Goal: Find specific page/section: Find specific page/section

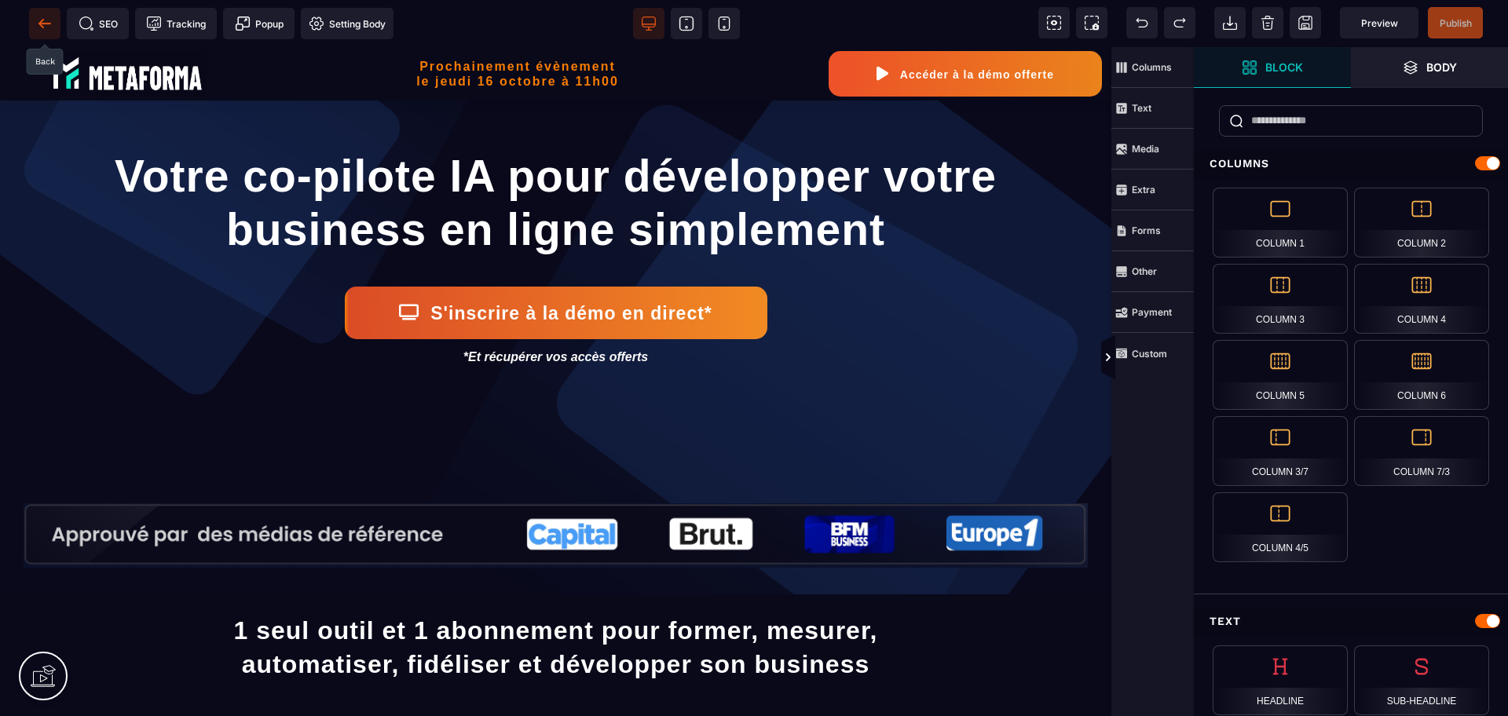
click at [38, 10] on span at bounding box center [44, 23] width 31 height 31
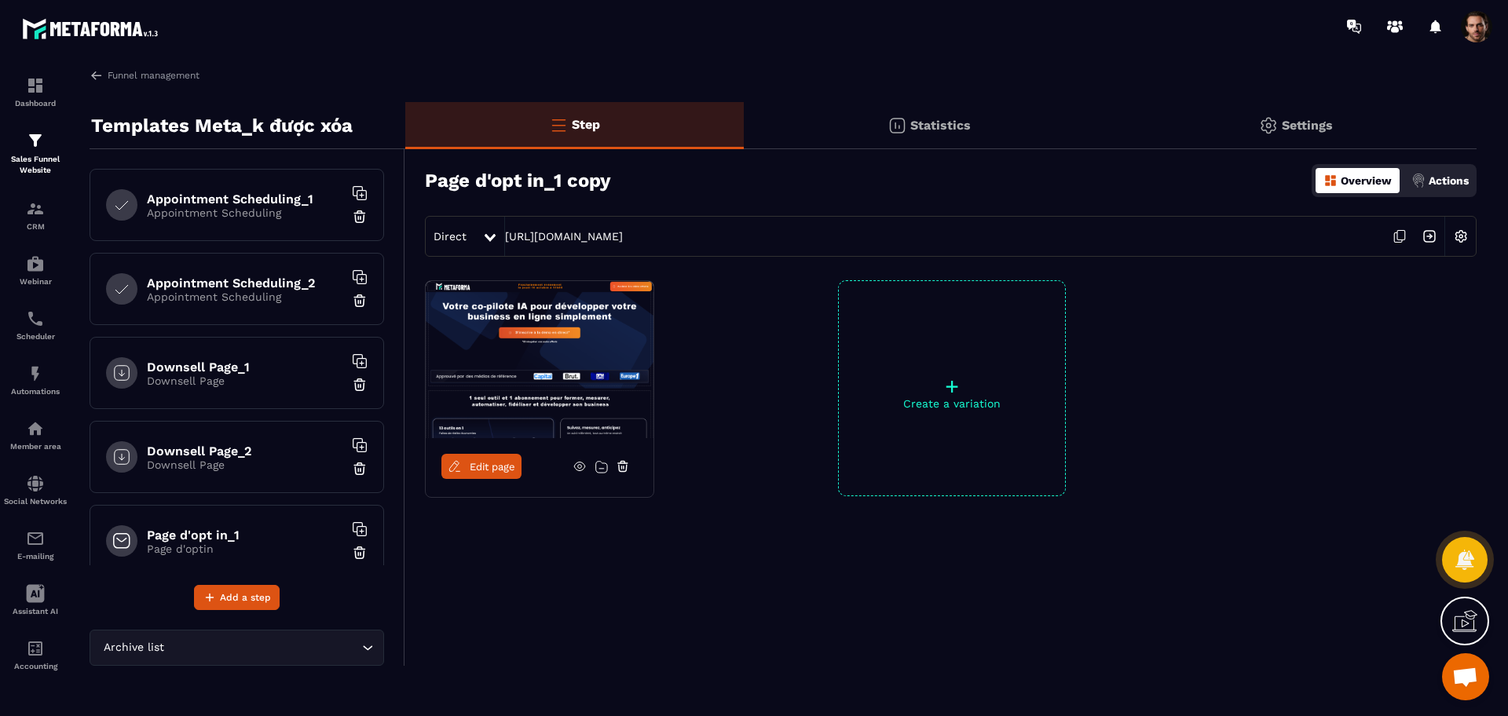
scroll to position [108, 0]
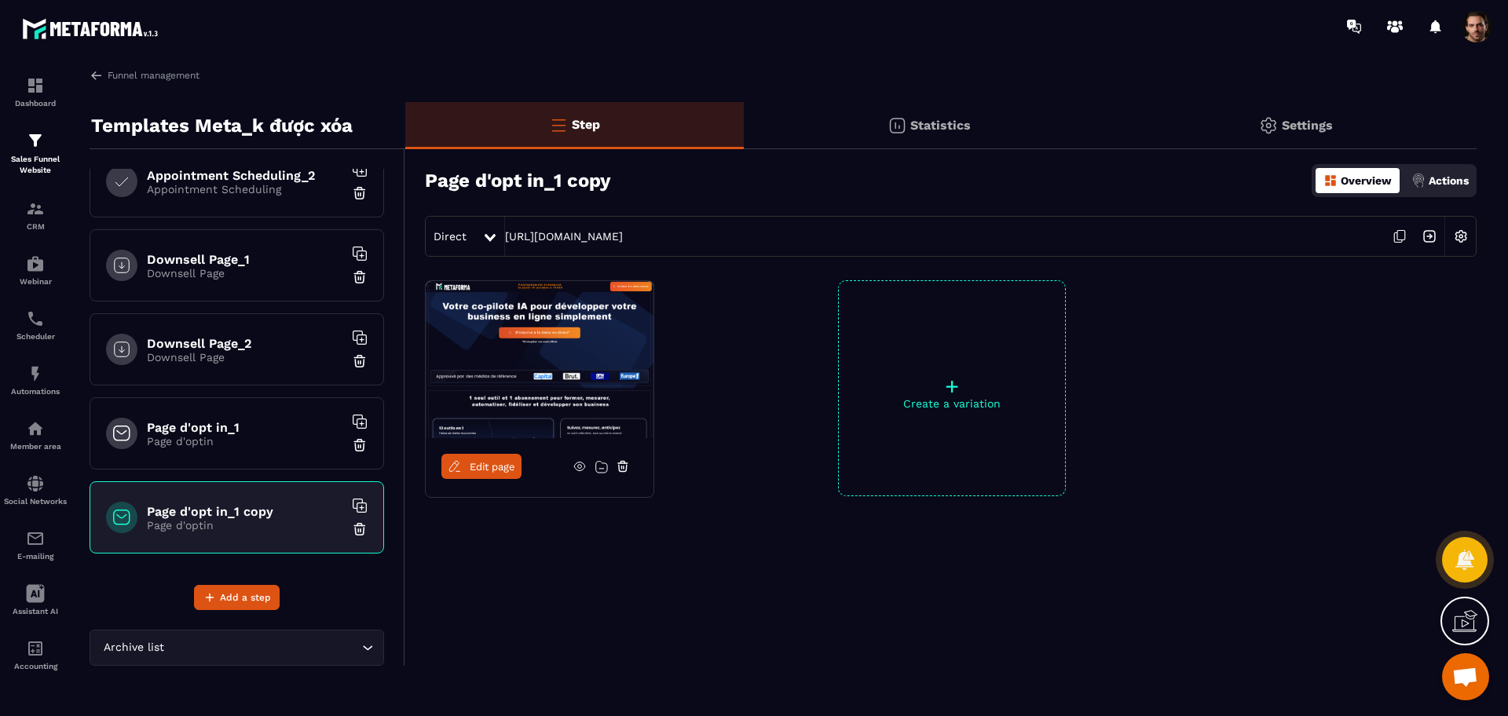
click at [499, 473] on link "Edit page" at bounding box center [481, 466] width 80 height 25
